Goal: Transaction & Acquisition: Purchase product/service

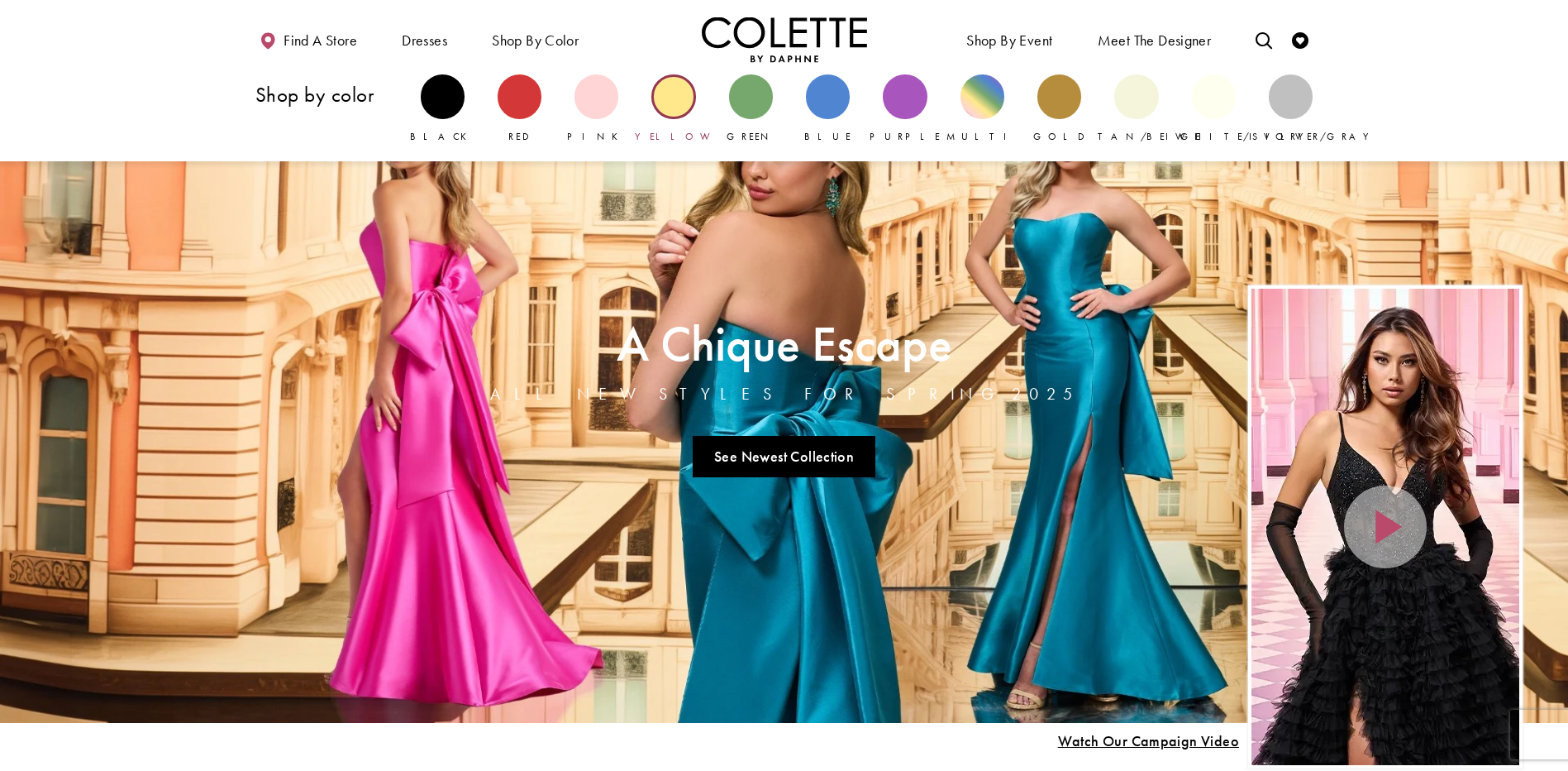
click at [681, 112] on div "Primary block" at bounding box center [673, 97] width 44 height 44
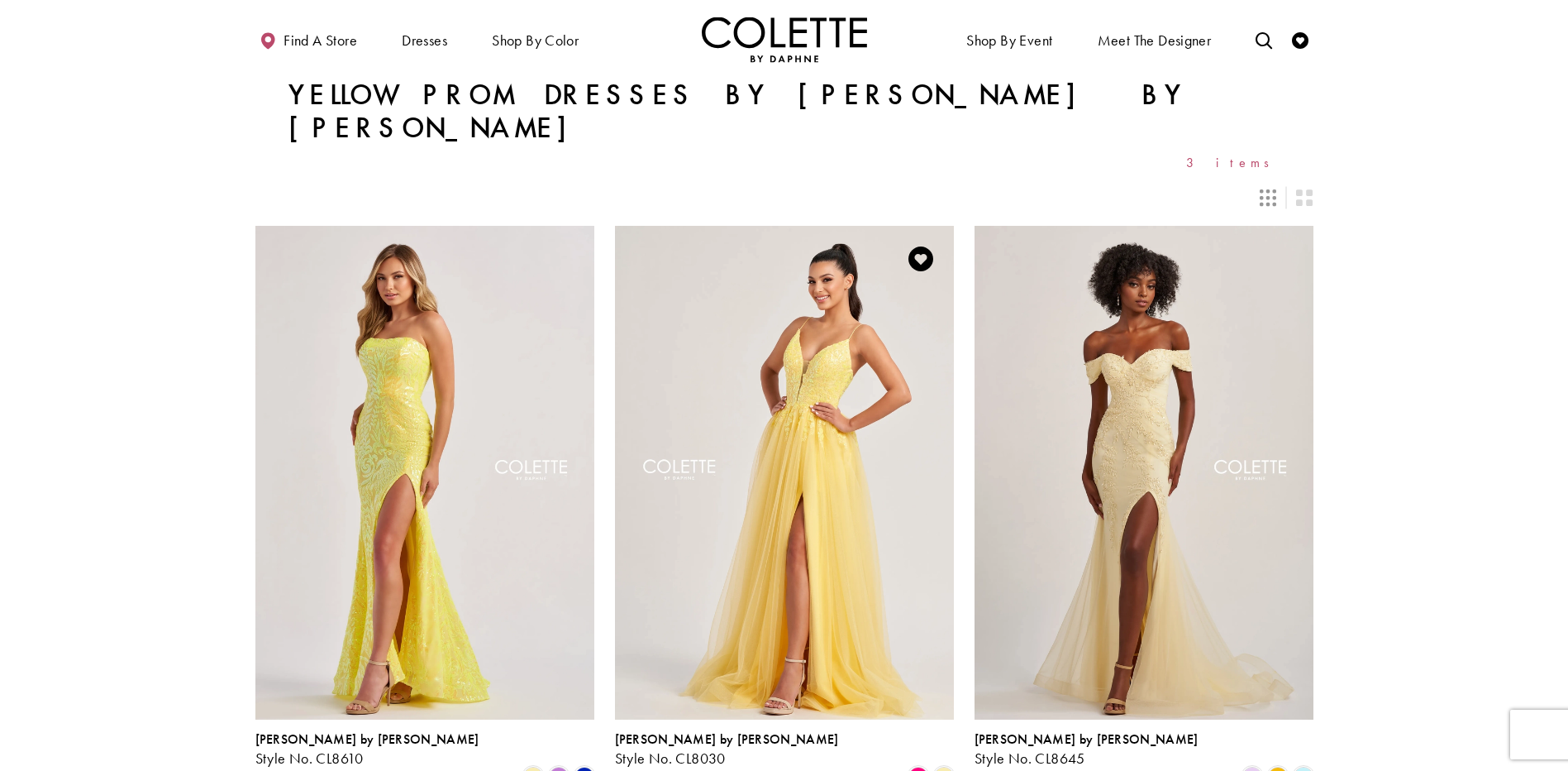
drag, startPoint x: 750, startPoint y: 386, endPoint x: 783, endPoint y: 314, distance: 79.2
click at [783, 314] on img "Visit Colette by Daphne Style No. CL8030 Page" at bounding box center [784, 472] width 338 height 493
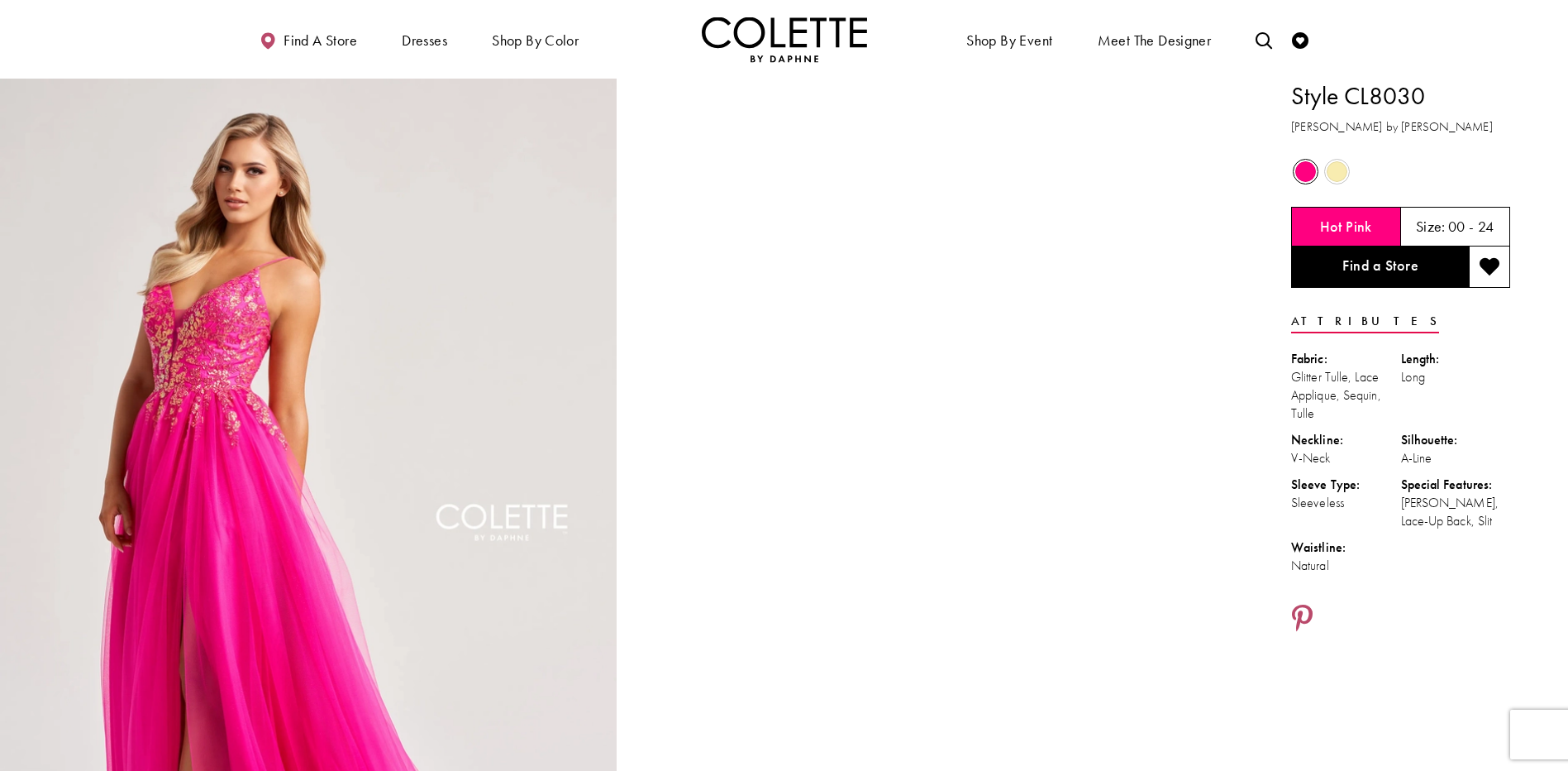
click at [859, 421] on div at bounding box center [934, 541] width 617 height 925
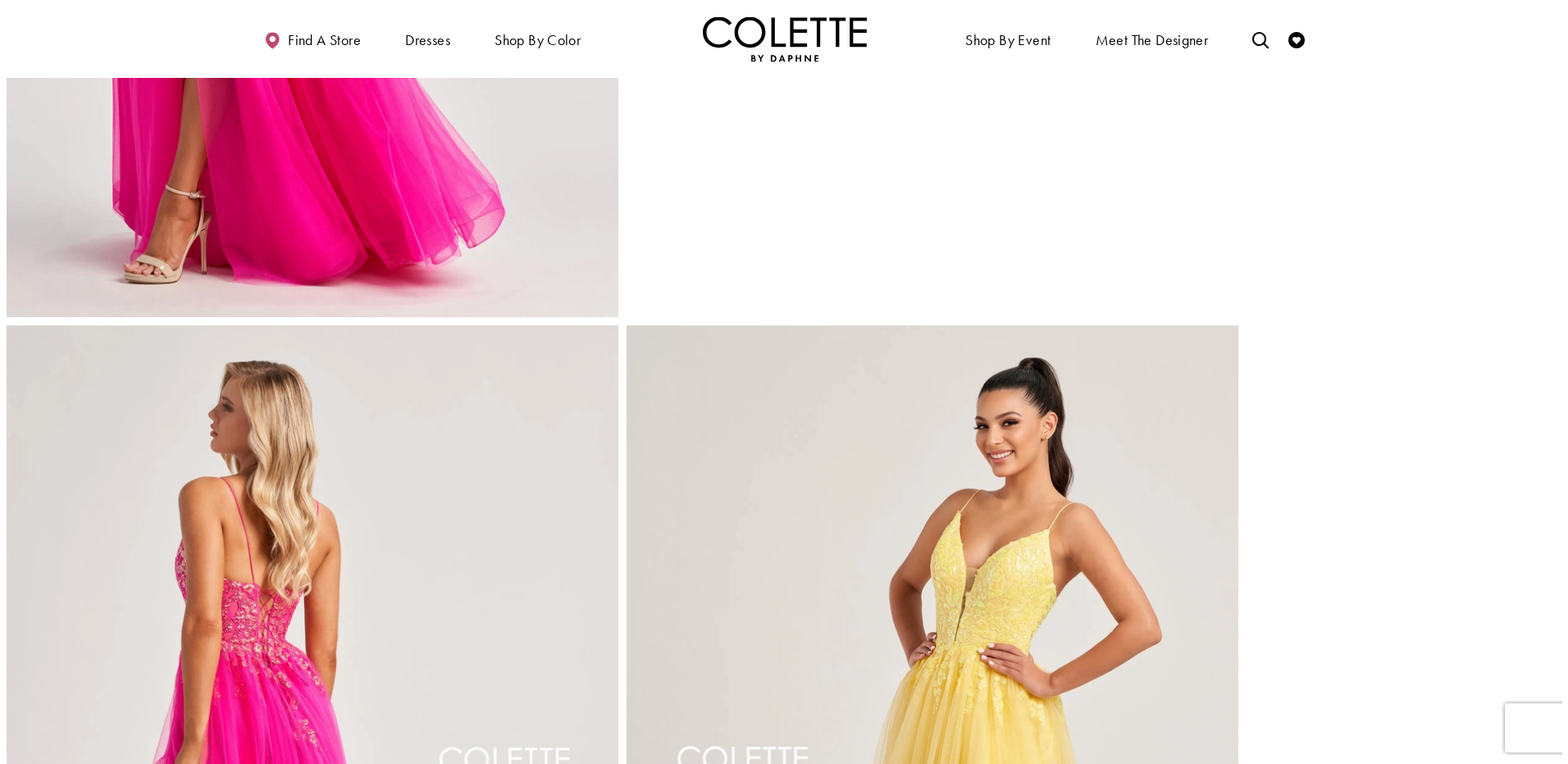
scroll to position [901, 0]
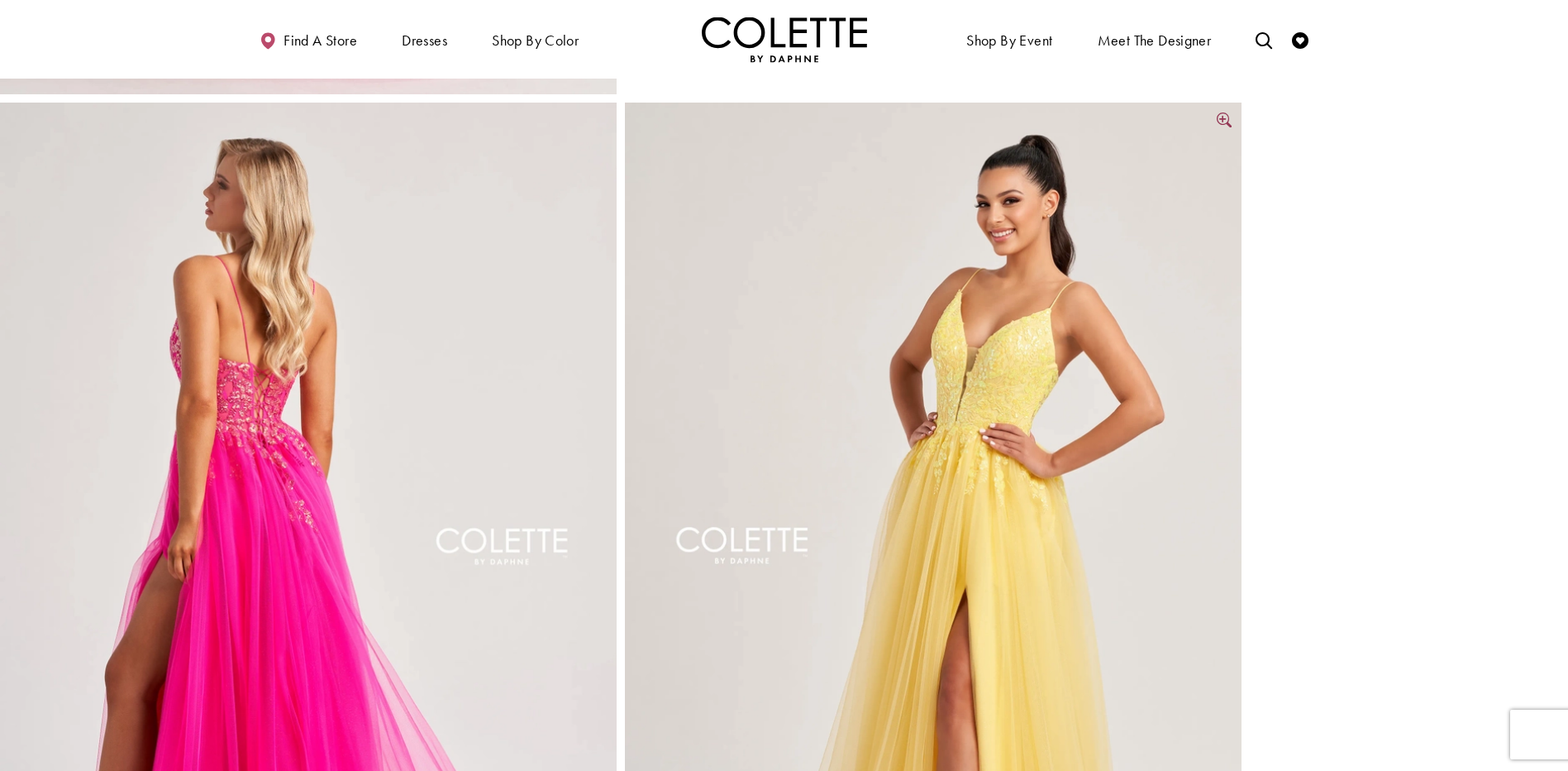
click at [942, 432] on img "Full size Style CL8030 Colette by Daphne #3 Sunshine frontface vertical picture" at bounding box center [934, 565] width 617 height 925
